Goal: Transaction & Acquisition: Subscribe to service/newsletter

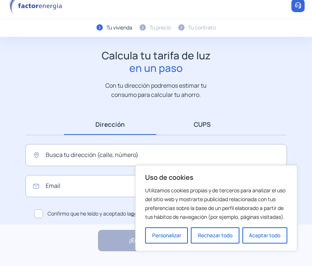
click at [203, 126] on link "CUPS" at bounding box center [202, 124] width 92 height 21
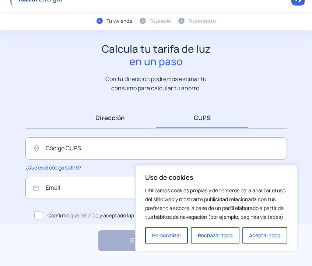
scroll to position [18, 0]
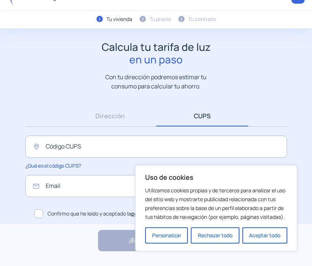
click at [279, 239] on button "Aceptar todo" at bounding box center [265, 236] width 45 height 16
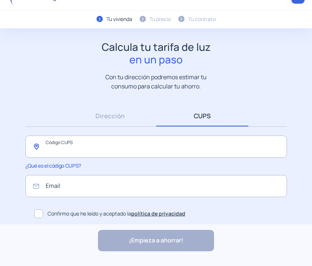
click at [90, 152] on input "text" at bounding box center [156, 147] width 262 height 22
paste input "**********"
type input "**********"
click at [94, 183] on input "email" at bounding box center [156, 186] width 262 height 22
type input "**********"
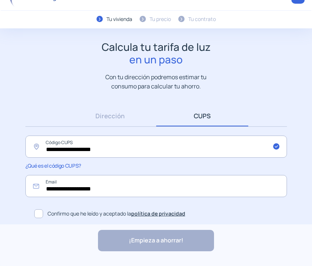
click at [40, 215] on span at bounding box center [38, 213] width 9 height 9
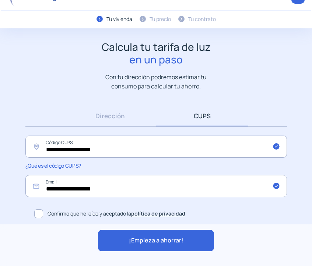
click at [131, 239] on span "¡Empieza a ahorrar!" at bounding box center [156, 241] width 55 height 10
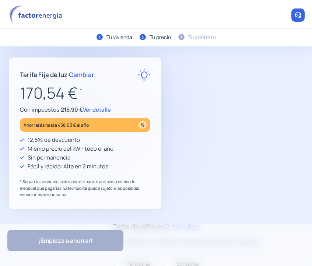
click at [100, 109] on span "Ver detalle" at bounding box center [97, 110] width 28 height 8
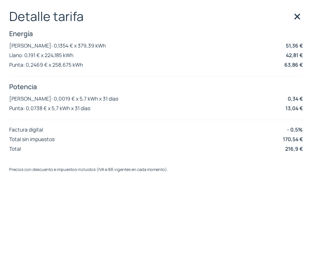
click at [301, 18] on img at bounding box center [297, 16] width 11 height 11
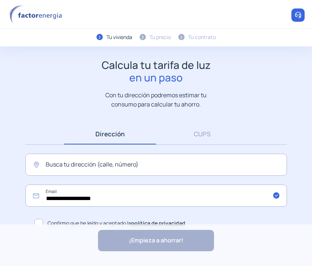
scroll to position [10, 0]
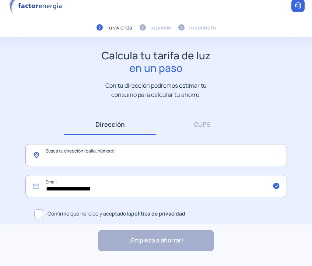
click at [137, 151] on input "text" at bounding box center [156, 155] width 262 height 22
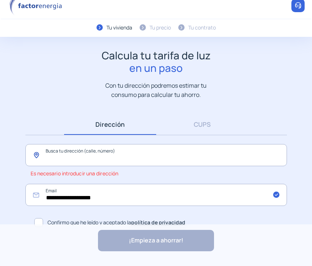
click at [79, 164] on input "text" at bounding box center [156, 155] width 262 height 22
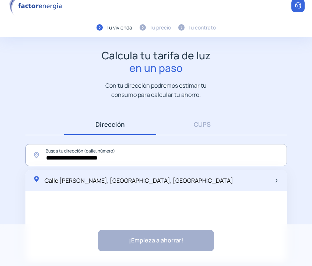
click at [187, 184] on div "Calle [PERSON_NAME], [GEOGRAPHIC_DATA], [GEOGRAPHIC_DATA]" at bounding box center [156, 180] width 262 height 21
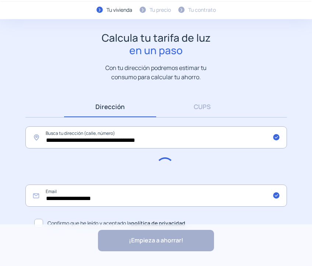
scroll to position [37, 0]
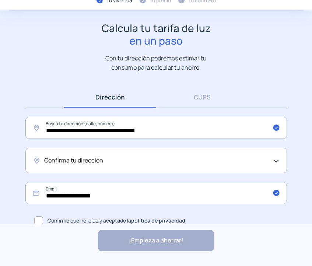
click at [100, 158] on span "Confirma tu dirección" at bounding box center [73, 161] width 59 height 10
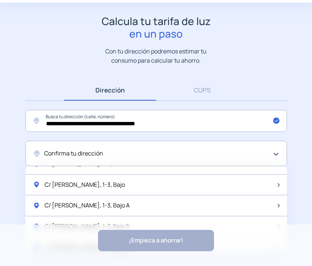
scroll to position [979, 0]
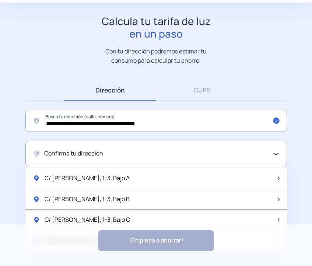
click at [142, 152] on div "Confirma tu dirección" at bounding box center [154, 154] width 221 height 10
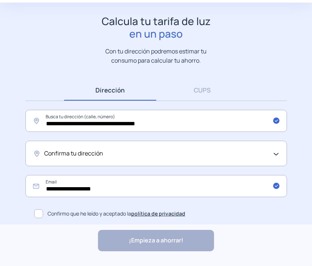
click at [142, 152] on div "Confirma tu dirección" at bounding box center [154, 154] width 221 height 10
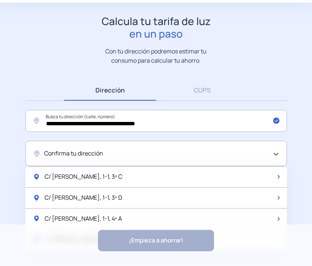
scroll to position [205, 0]
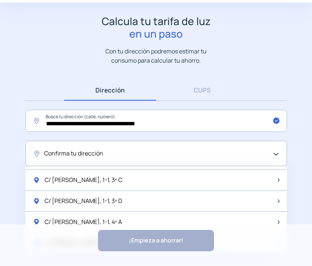
click at [279, 150] on div "Confirma tu dirección" at bounding box center [156, 153] width 262 height 25
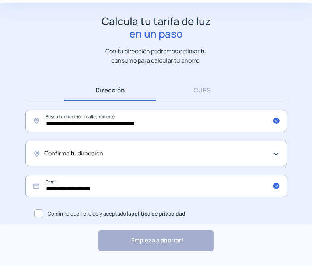
click at [279, 150] on div "Confirma tu dirección" at bounding box center [156, 153] width 262 height 25
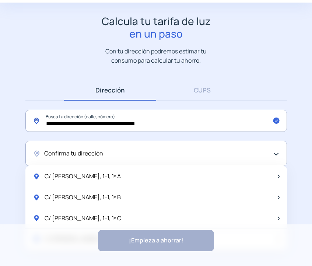
click at [119, 124] on input "**********" at bounding box center [156, 121] width 262 height 22
click at [114, 125] on input "**********" at bounding box center [156, 121] width 262 height 22
click at [113, 125] on input "**********" at bounding box center [156, 121] width 262 height 22
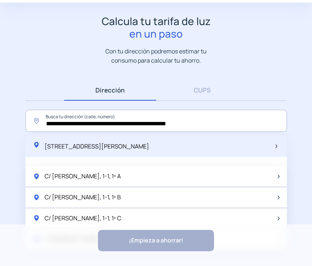
click at [144, 146] on span "[STREET_ADDRESS][PERSON_NAME]" at bounding box center [97, 146] width 105 height 8
type input "**********"
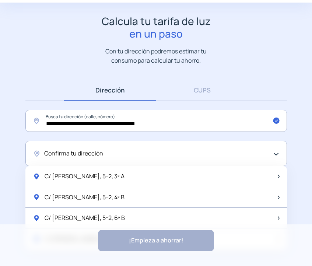
scroll to position [258, 0]
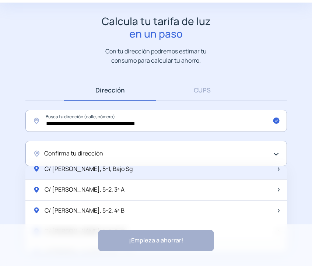
click at [137, 175] on div "C/ [PERSON_NAME], 5-1, Bajo Sg" at bounding box center [156, 169] width 262 height 21
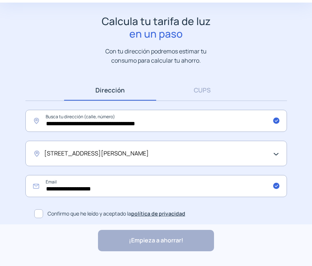
click at [31, 217] on label "Confirmo que he leído y aceptado la política de privacidad" at bounding box center [159, 214] width 256 height 15
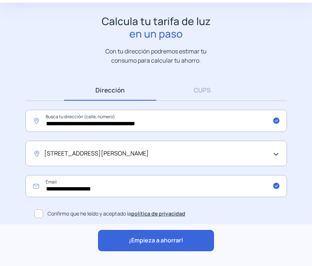
click at [37, 216] on span at bounding box center [38, 213] width 9 height 9
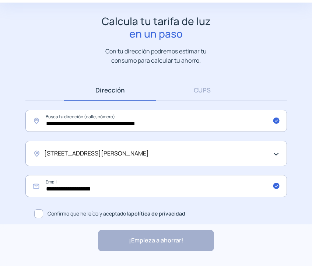
click at [131, 233] on div "¡Empieza a ahorrar! "Excelente servicio y atención al cliente" "Respeto por el …" at bounding box center [156, 246] width 312 height 42
click at [39, 212] on span at bounding box center [38, 213] width 9 height 9
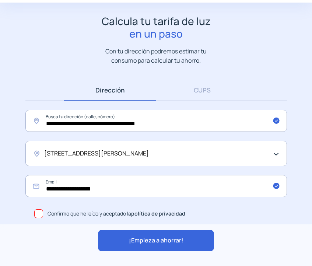
click at [167, 240] on span "¡Empieza a ahorrar!" at bounding box center [156, 241] width 55 height 10
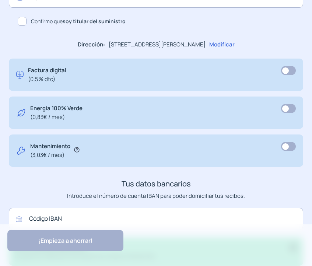
scroll to position [495, 0]
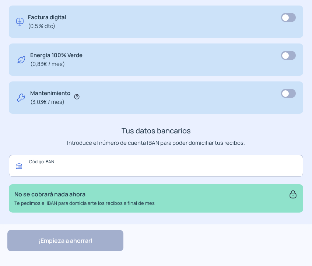
click at [96, 164] on input "text" at bounding box center [156, 166] width 295 height 22
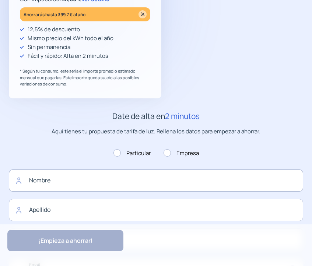
scroll to position [0, 0]
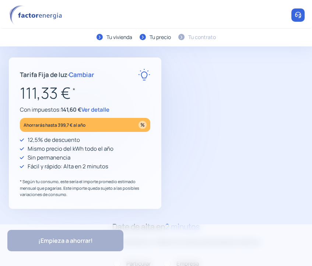
click at [93, 108] on span "Ver detalle" at bounding box center [96, 110] width 28 height 8
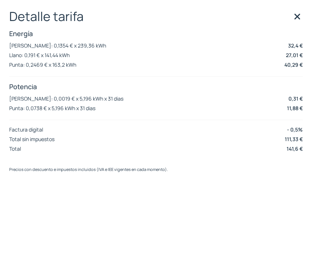
click at [294, 18] on img at bounding box center [297, 16] width 11 height 11
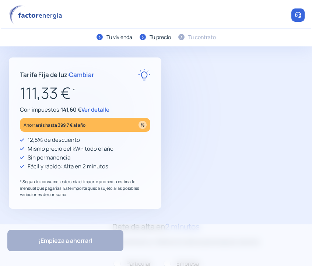
click at [295, 13] on img at bounding box center [298, 14] width 7 height 7
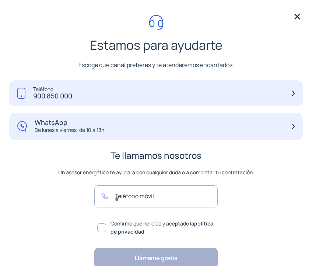
click at [297, 13] on img at bounding box center [297, 16] width 11 height 11
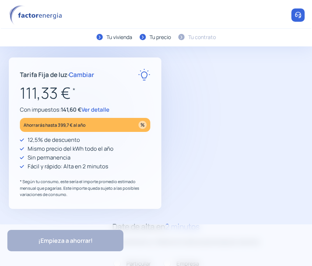
click at [176, 111] on app-our-proposal "Tarifa Fija de luz · Cambiar 111,33 € * Con impuestos: 141,60 € Ver detalle Aho…" at bounding box center [156, 134] width 295 height 152
click at [139, 76] on img at bounding box center [144, 75] width 12 height 12
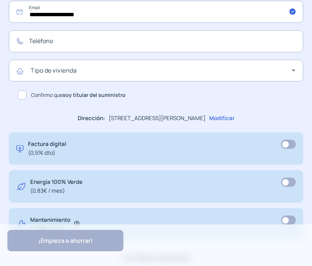
scroll to position [369, 0]
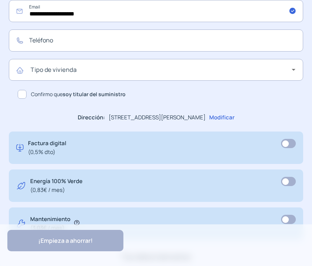
click at [69, 91] on b "soy titular del suministro" at bounding box center [94, 94] width 63 height 7
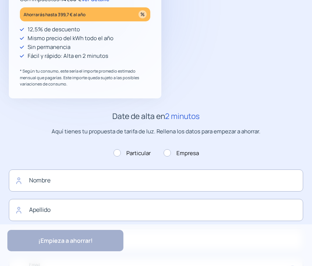
scroll to position [0, 0]
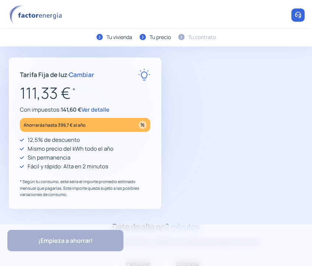
click at [83, 76] on span "Cambiar" at bounding box center [81, 74] width 25 height 8
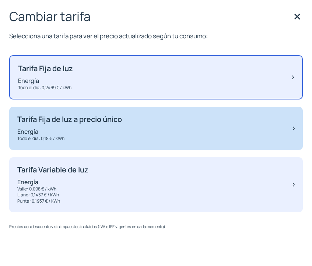
click at [152, 131] on div "Tarifa Fija de luz a precio único Energía Todo el dia: 0,18 € / kWh" at bounding box center [156, 128] width 294 height 43
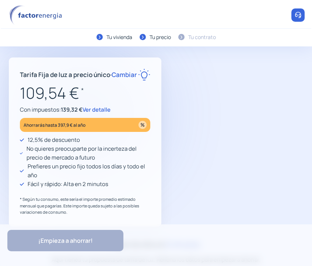
click at [112, 79] on span "Cambiar" at bounding box center [124, 74] width 25 height 8
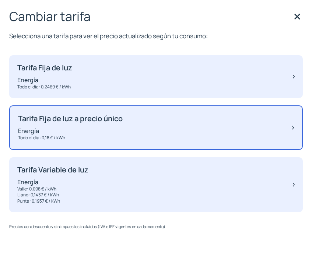
click at [295, 16] on img at bounding box center [297, 16] width 11 height 11
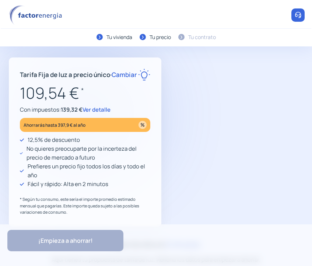
click at [125, 105] on p "109,54 € *" at bounding box center [85, 93] width 131 height 25
click at [101, 114] on span "Ver detalle" at bounding box center [97, 110] width 28 height 8
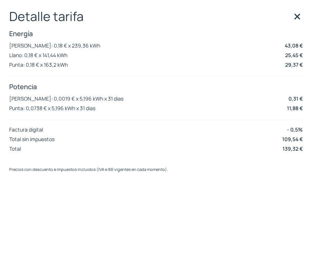
click at [298, 18] on img at bounding box center [297, 16] width 11 height 11
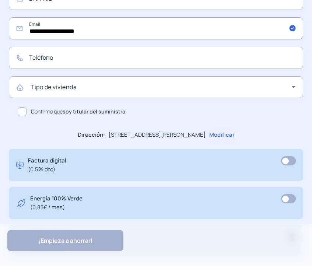
scroll to position [443, 0]
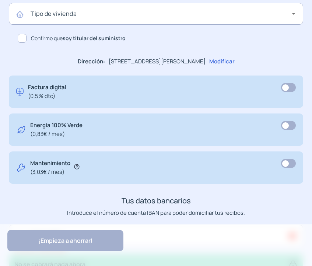
click at [235, 66] on p "Modificar" at bounding box center [221, 61] width 25 height 9
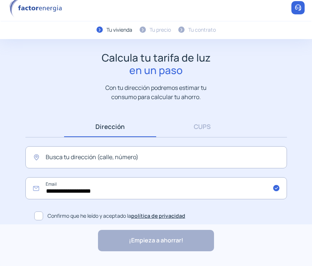
scroll to position [10, 0]
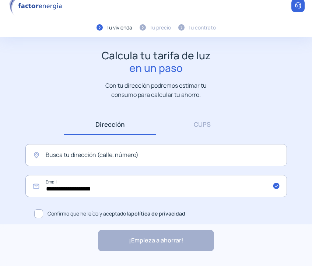
click at [36, 214] on span at bounding box center [38, 213] width 9 height 9
click at [135, 232] on div "¡Empieza a ahorrar! "Excelente servicio y atención al cliente" "Respeto por el …" at bounding box center [156, 246] width 312 height 42
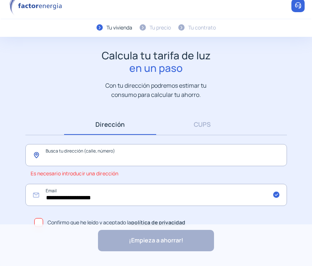
click at [174, 153] on input "text" at bounding box center [156, 155] width 262 height 22
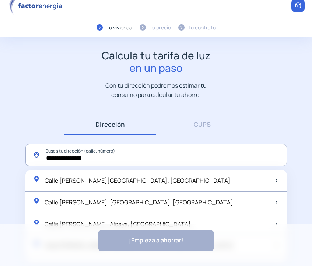
click at [177, 153] on input "**********" at bounding box center [156, 155] width 262 height 22
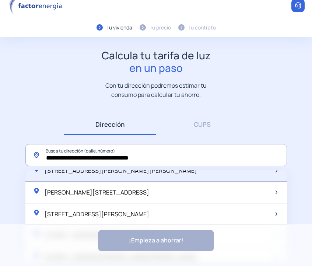
scroll to position [15, 0]
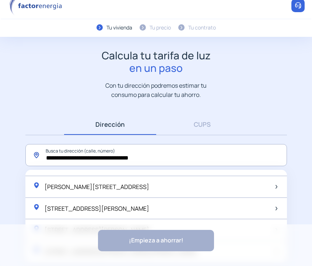
drag, startPoint x: 221, startPoint y: 159, endPoint x: 1, endPoint y: 162, distance: 219.8
click at [1, 162] on app-search-direction-cups "**********" at bounding box center [156, 157] width 312 height 217
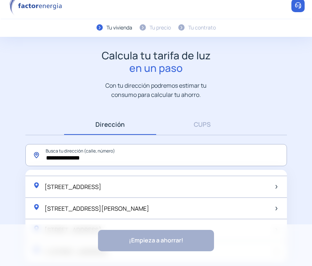
type input "**********"
